Goal: Find specific page/section: Find specific page/section

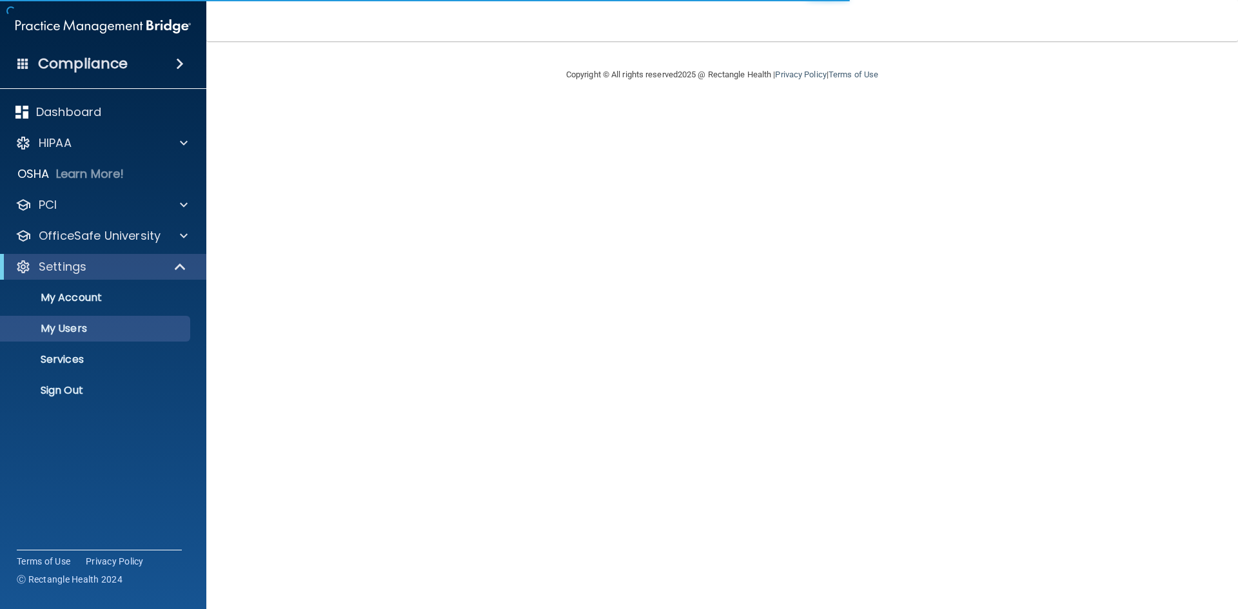
select select "20"
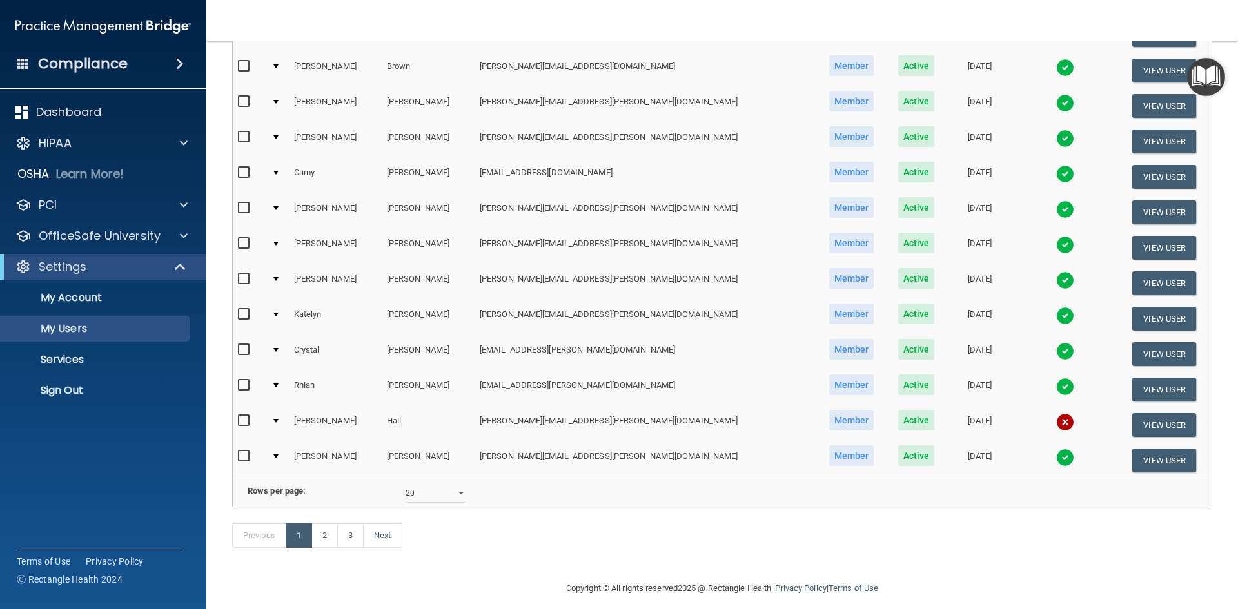
scroll to position [458, 0]
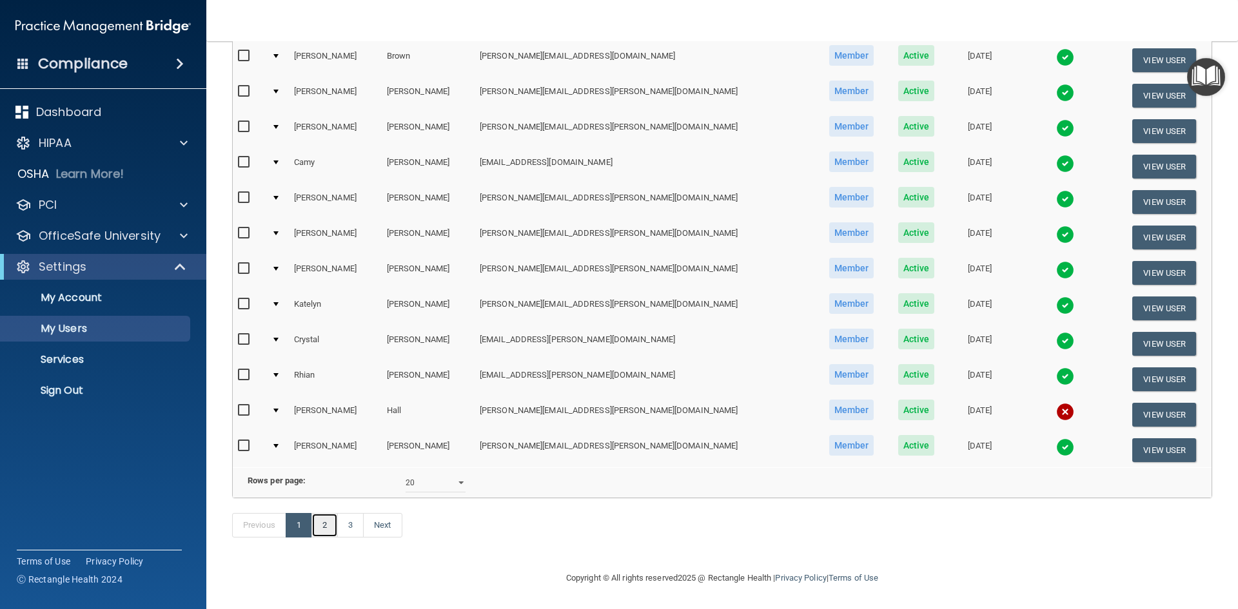
click at [327, 527] on link "2" at bounding box center [324, 525] width 26 height 24
select select "20"
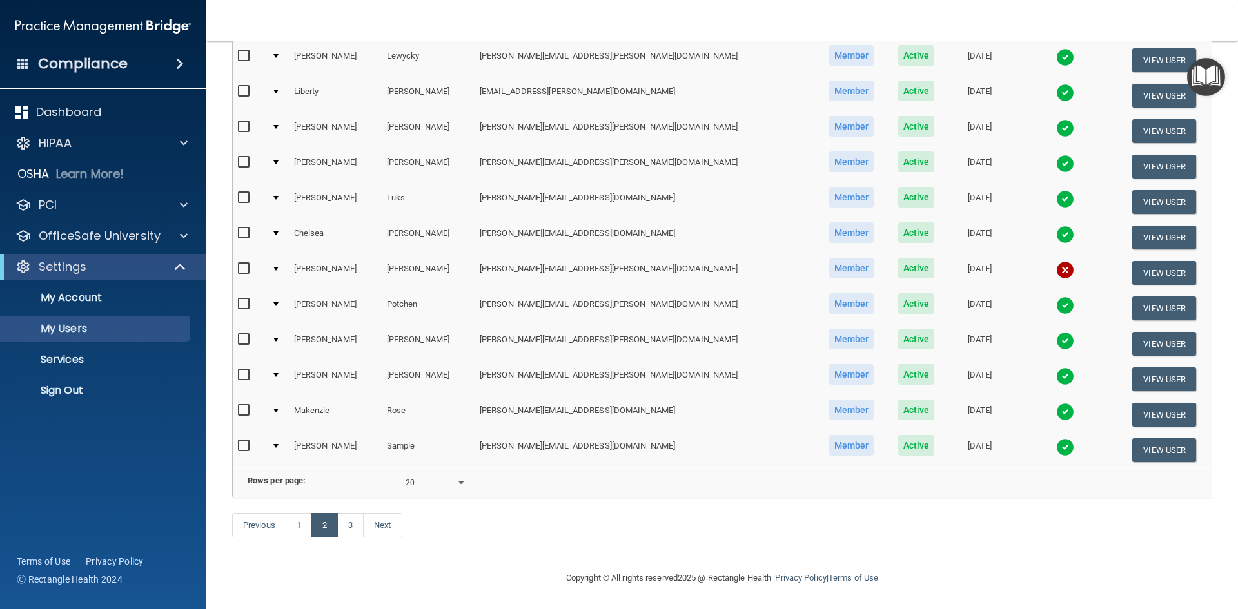
scroll to position [451, 0]
click at [347, 530] on link "3" at bounding box center [350, 525] width 26 height 24
select select "20"
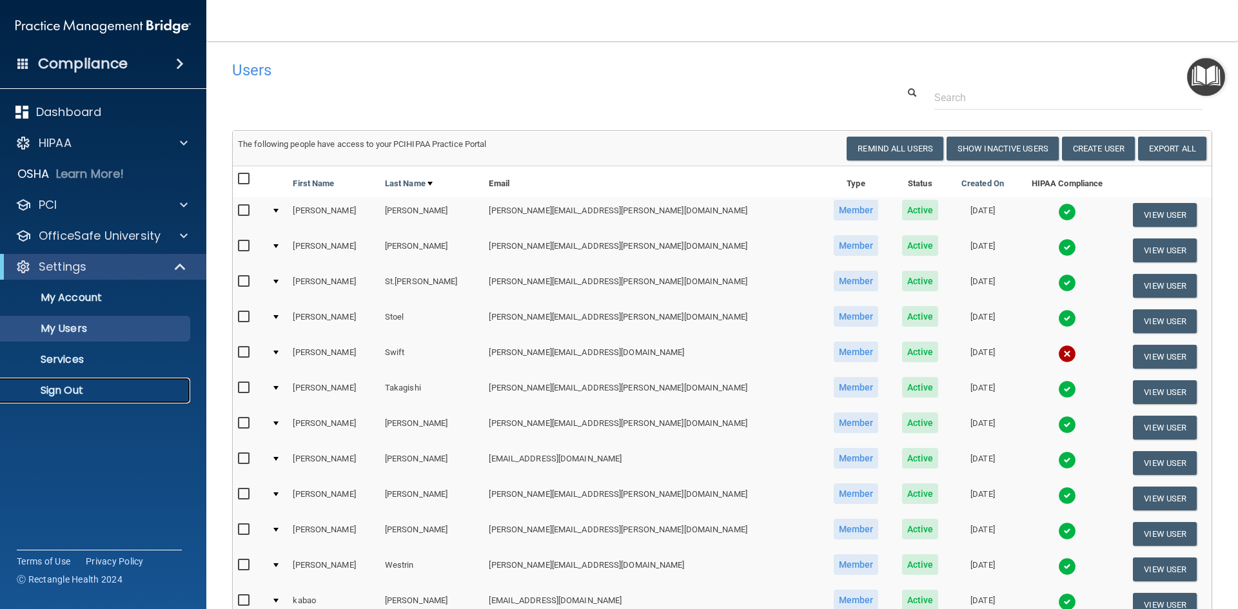
click at [51, 380] on link "Sign Out" at bounding box center [88, 391] width 203 height 26
